Goal: Information Seeking & Learning: Learn about a topic

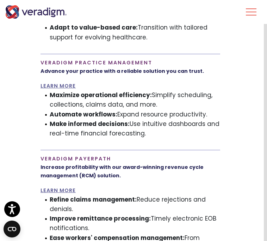
scroll to position [675, 3]
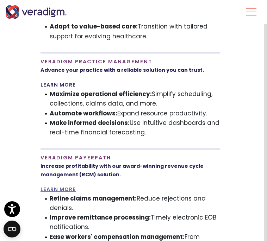
click at [65, 81] on link "LEARN MORE" at bounding box center [57, 84] width 35 height 7
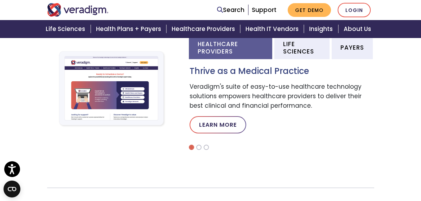
scroll to position [251, 0]
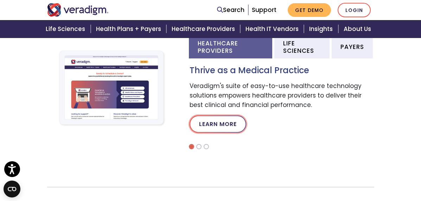
click at [223, 123] on link "Learn More" at bounding box center [218, 123] width 57 height 17
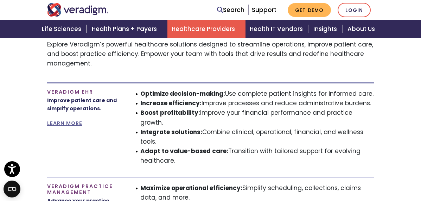
scroll to position [455, 0]
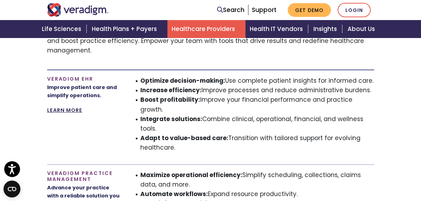
click at [74, 110] on link "LEARN MORE" at bounding box center [64, 110] width 35 height 7
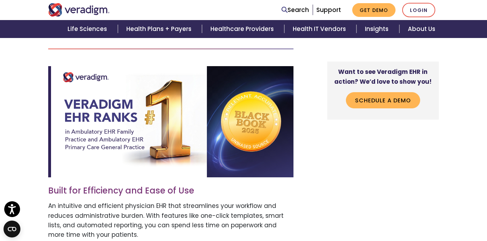
scroll to position [306, 0]
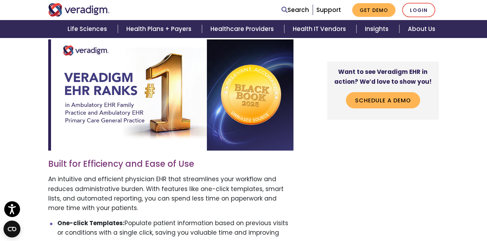
click at [168, 113] on img at bounding box center [170, 94] width 245 height 111
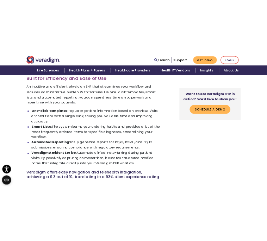
scroll to position [427, 0]
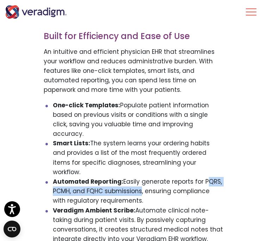
drag, startPoint x: 139, startPoint y: 164, endPoint x: 204, endPoint y: 153, distance: 65.4
click at [204, 177] on li "Automated Reporting: Easily generate reports for PQRS, PCMH, and FQHC submissio…" at bounding box center [138, 191] width 171 height 29
copy li "PQRS, PCMH, and FQHC submission"
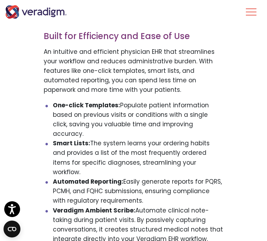
click at [142, 139] on li "Smart Lists: The system learns your ordering habits and provides a list of the …" at bounding box center [138, 158] width 171 height 38
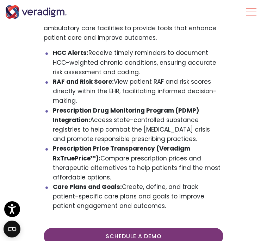
scroll to position [729, 0]
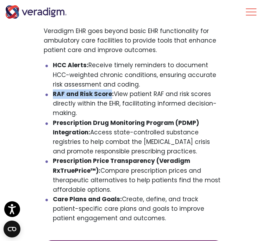
drag, startPoint x: 111, startPoint y: 67, endPoint x: 50, endPoint y: 64, distance: 60.3
click at [50, 64] on ul "HCC Alerts: Receive timely reminders to document HCC-weighted chronic condition…" at bounding box center [134, 142] width 180 height 163
copy strong "RAF and Risk Score"
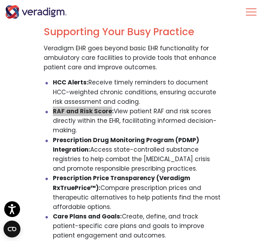
scroll to position [677, 0]
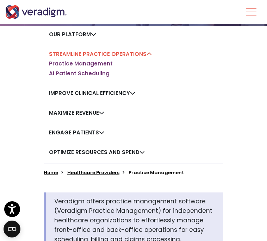
scroll to position [95, 0]
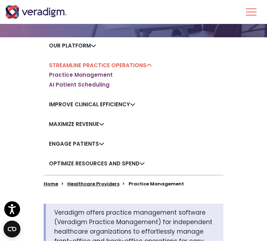
click at [115, 102] on link "Improve Clinical Efficiency" at bounding box center [92, 104] width 86 height 7
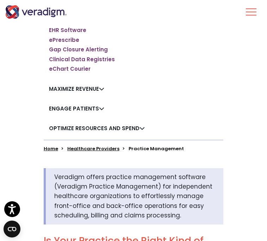
scroll to position [166, 0]
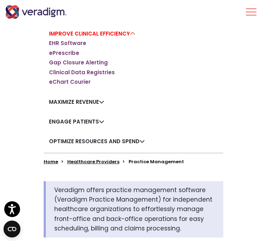
click at [78, 34] on link "Improve Clinical Efficiency" at bounding box center [92, 33] width 86 height 7
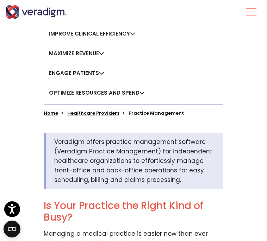
click at [95, 32] on link "Improve Clinical Efficiency" at bounding box center [92, 33] width 86 height 7
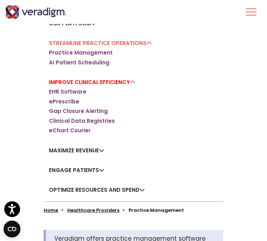
scroll to position [144, 0]
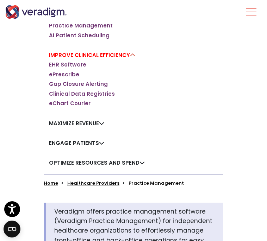
click at [68, 63] on link "EHR Software" at bounding box center [67, 64] width 37 height 7
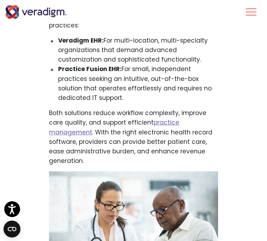
scroll to position [357, 0]
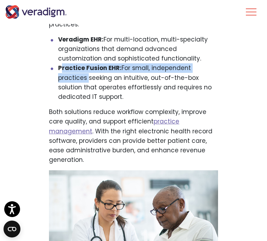
drag, startPoint x: 85, startPoint y: 80, endPoint x: 60, endPoint y: 70, distance: 26.4
click at [60, 70] on li "Practice Fusion EHR: For small, independent practices seeking an intuitive, out…" at bounding box center [138, 82] width 160 height 38
click at [60, 70] on strong "Practice Fusion EHR:" at bounding box center [89, 68] width 63 height 8
drag, startPoint x: 58, startPoint y: 69, endPoint x: 87, endPoint y: 78, distance: 30.4
click at [87, 78] on li "Practice Fusion EHR: For small, independent practices seeking an intuitive, out…" at bounding box center [138, 82] width 160 height 38
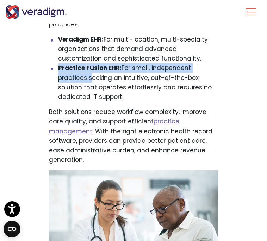
copy li "Practice Fusion EHR: For small, independent practices"
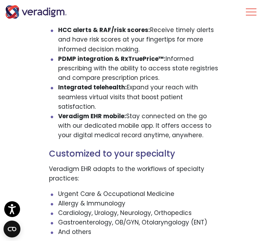
scroll to position [1110, 0]
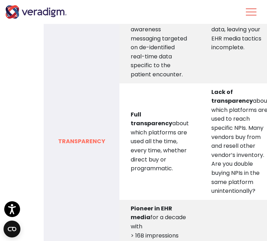
scroll to position [1125, 0]
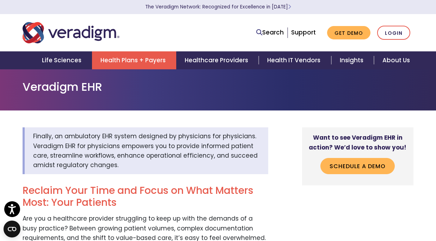
click at [135, 58] on link "Health Plans + Payers" at bounding box center [134, 60] width 84 height 18
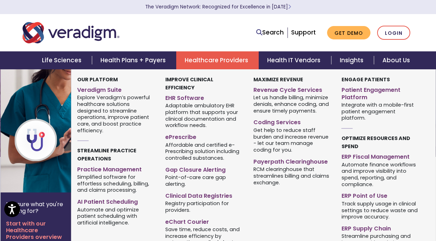
click at [228, 61] on link "Healthcare Providers" at bounding box center [217, 60] width 82 height 18
click at [131, 163] on link "Practice Management" at bounding box center [115, 168] width 77 height 10
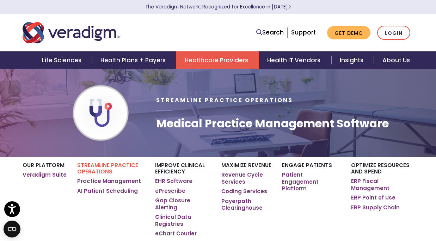
click at [107, 33] on img "Veradigm logo" at bounding box center [71, 32] width 97 height 23
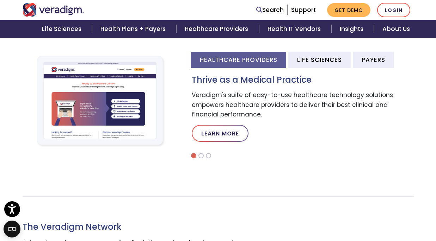
scroll to position [236, 0]
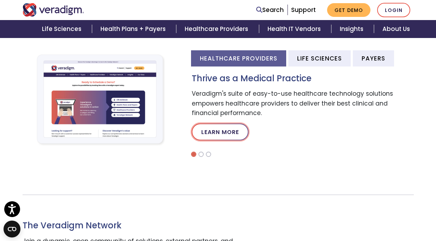
click at [225, 137] on link "Learn More" at bounding box center [220, 132] width 57 height 17
